Goal: Information Seeking & Learning: Learn about a topic

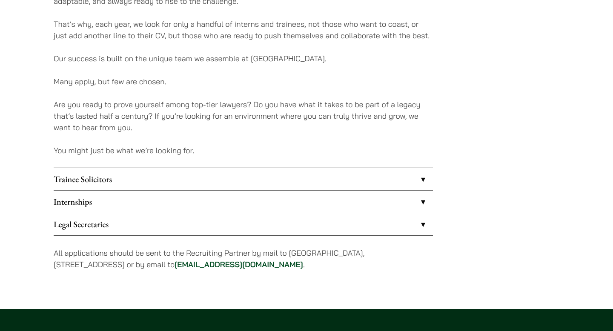
scroll to position [631, 0]
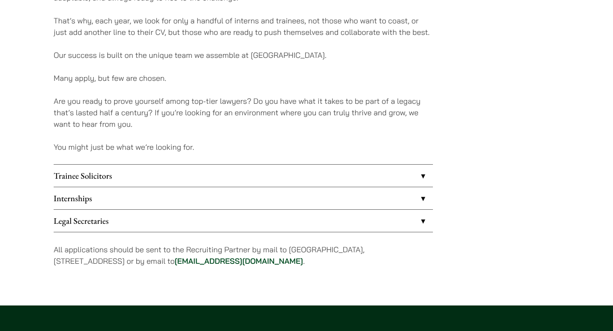
click at [186, 181] on link "Trainee Solicitors" at bounding box center [243, 176] width 379 height 22
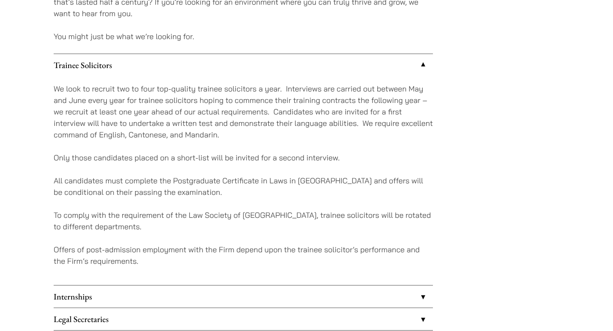
scroll to position [742, 0]
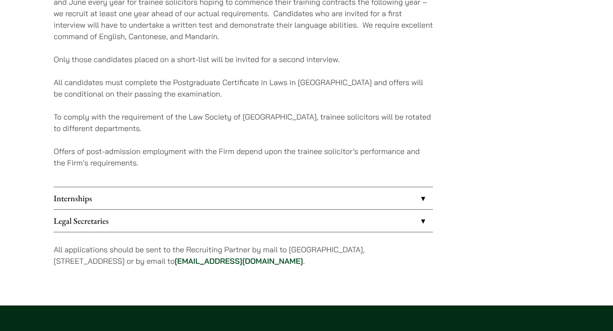
click at [181, 196] on link "Internships" at bounding box center [243, 198] width 379 height 22
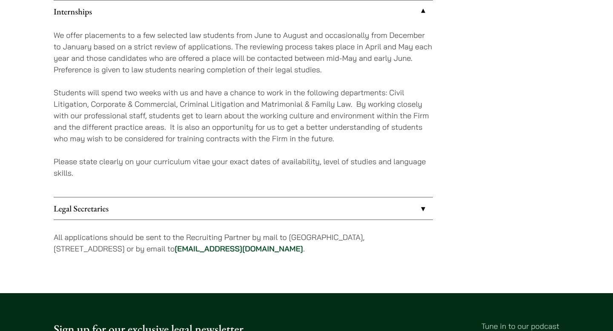
scroll to position [817, 0]
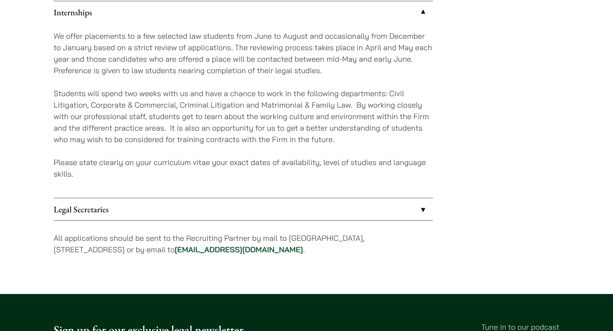
click at [140, 214] on link "Legal Secretaries" at bounding box center [243, 209] width 379 height 22
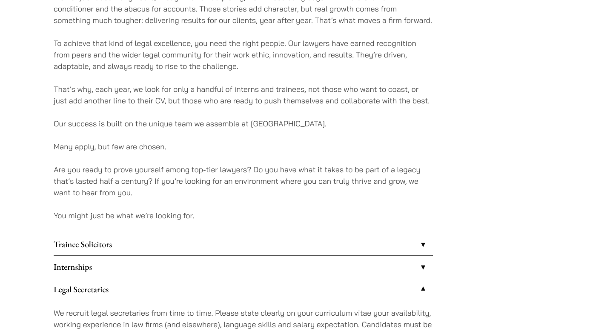
scroll to position [566, 0]
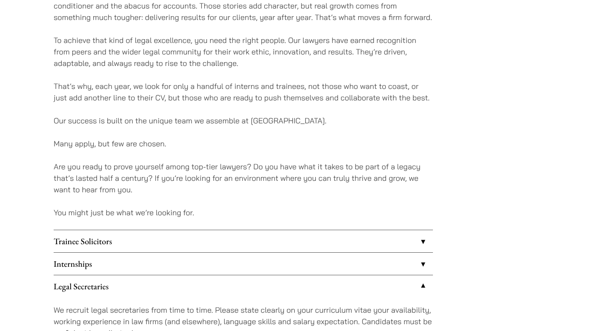
click at [75, 243] on link "Trainee Solicitors" at bounding box center [243, 241] width 379 height 22
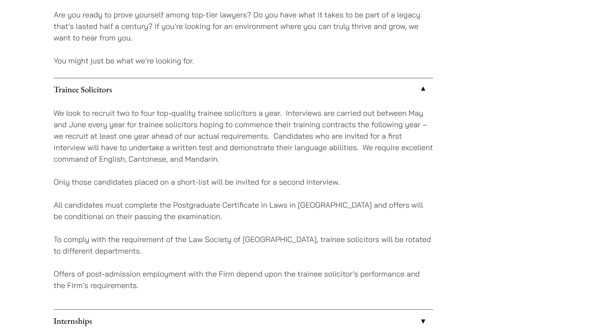
scroll to position [719, 0]
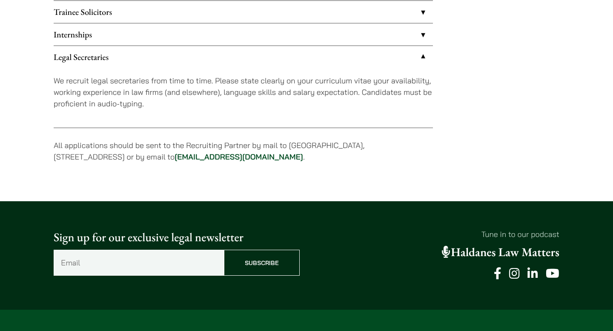
scroll to position [796, 0]
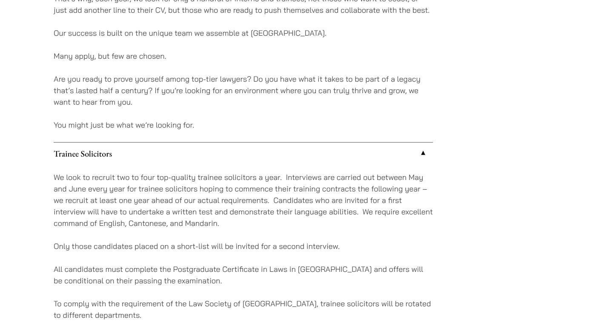
scroll to position [631, 0]
